Goal: Information Seeking & Learning: Learn about a topic

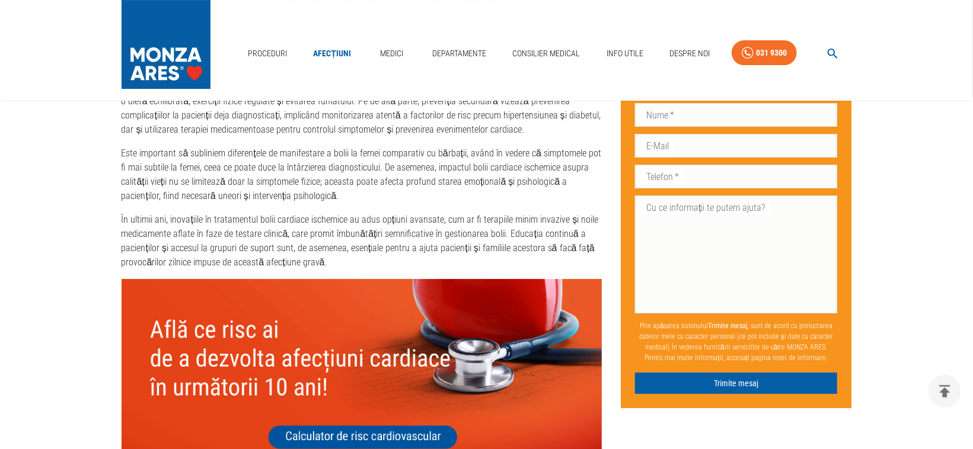
scroll to position [2379, 0]
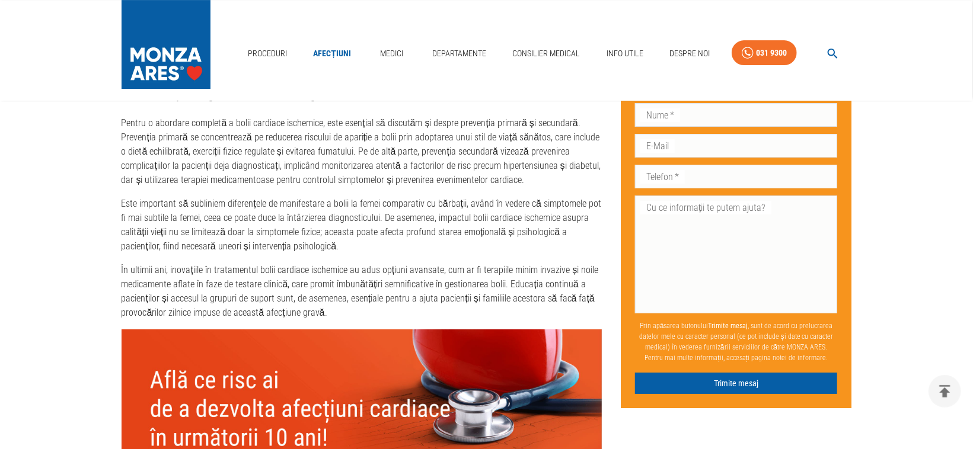
click at [738, 37] on nav "Proceduri Afecțiuni Medici Departamente Consilier Medical Info Utile Despre Noi…" at bounding box center [547, 51] width 609 height 40
click at [937, 1] on div "Proceduri Afecțiuni Medici Departamente Consilier Medical Info Utile Despre Noi…" at bounding box center [486, 50] width 973 height 101
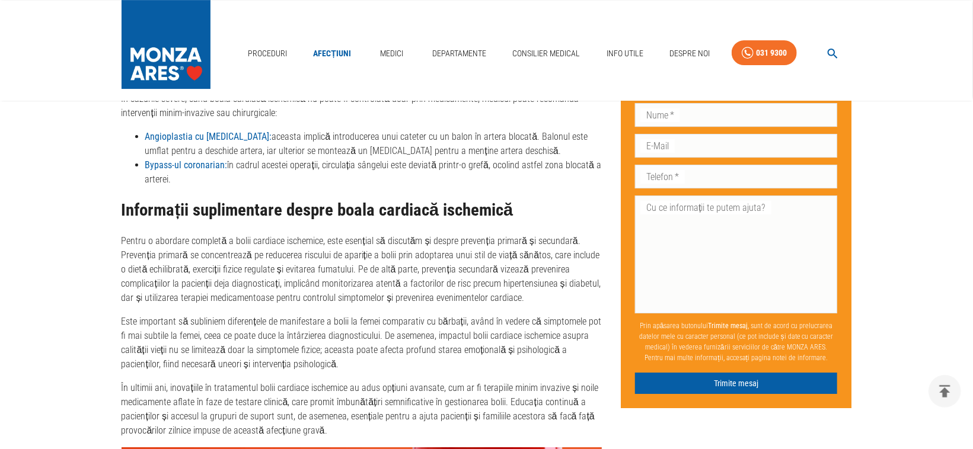
scroll to position [2261, 0]
click at [392, 58] on link "Medici" at bounding box center [391, 54] width 38 height 24
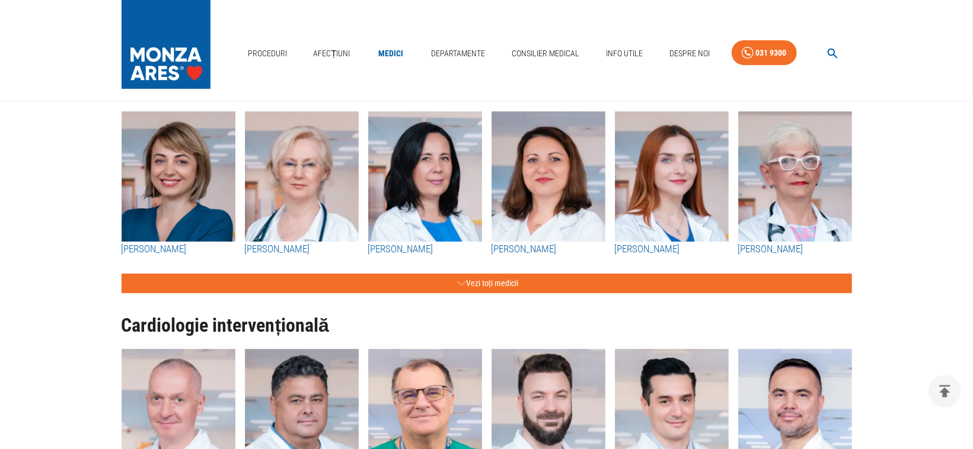
scroll to position [119, 0]
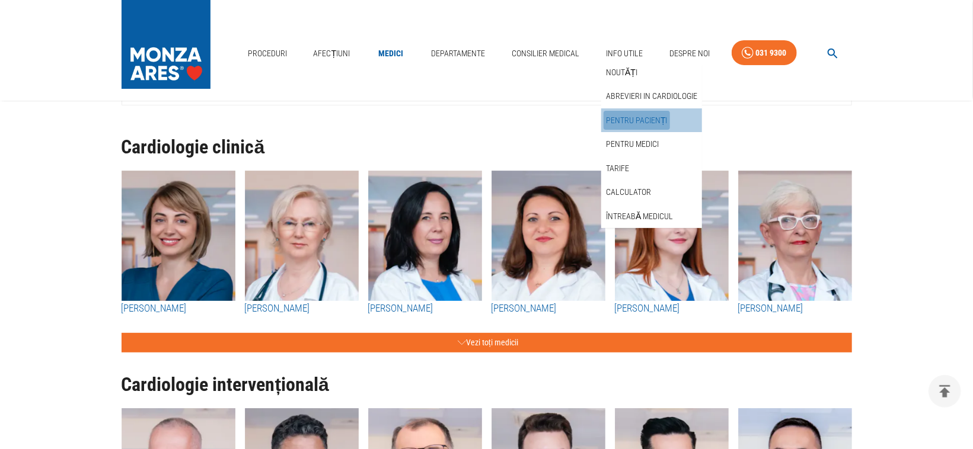
click at [641, 120] on link "Pentru pacienți" at bounding box center [637, 121] width 66 height 20
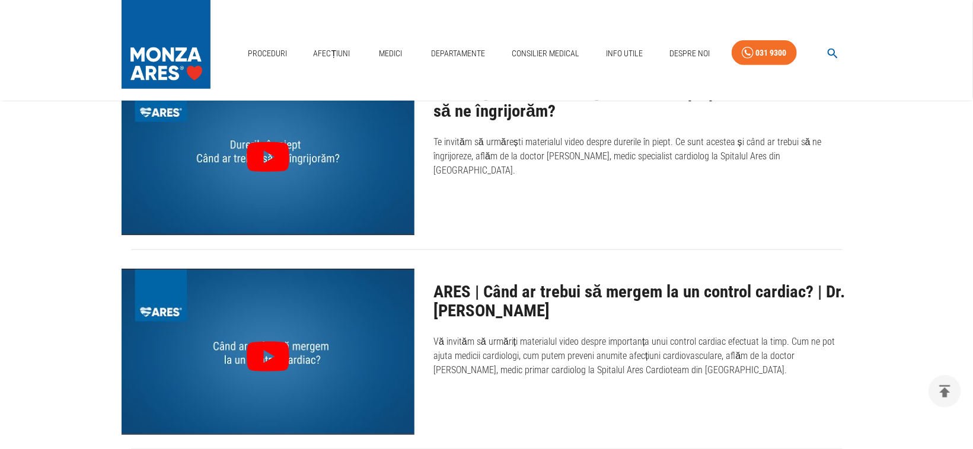
scroll to position [474, 0]
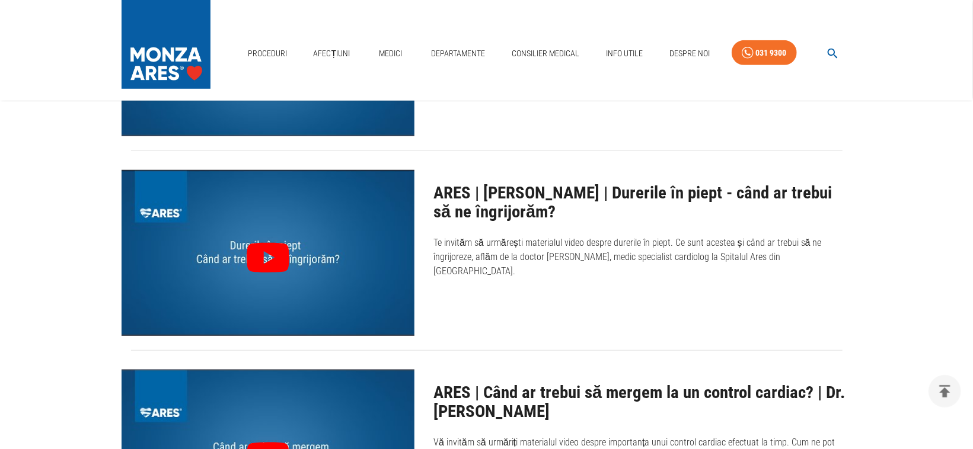
click at [265, 263] on icon at bounding box center [267, 257] width 51 height 51
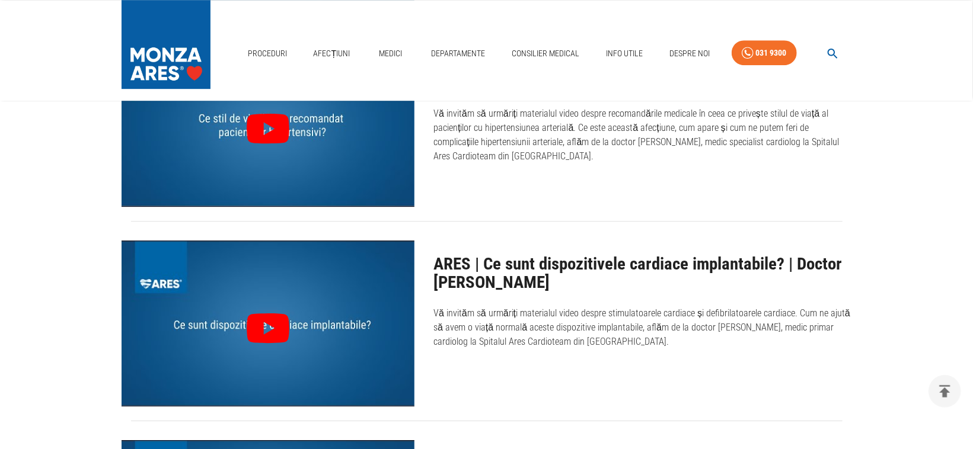
scroll to position [2134, 0]
